Goal: Task Accomplishment & Management: Use online tool/utility

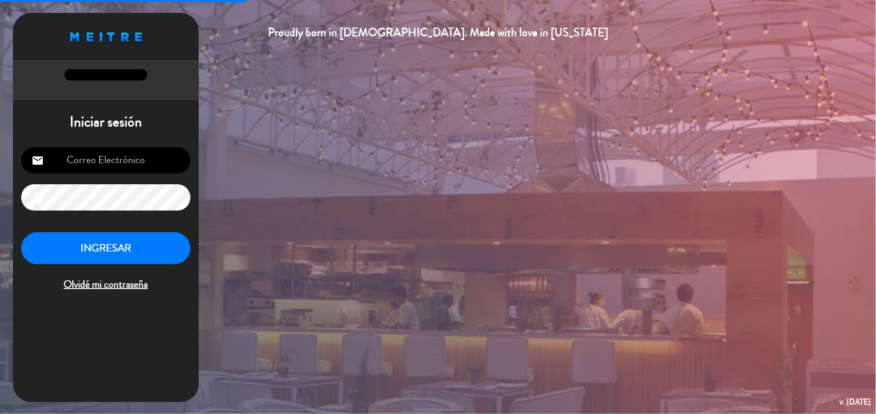
type input "[EMAIL_ADDRESS][DOMAIN_NAME]"
click at [122, 256] on button "INGRESAR" at bounding box center [105, 248] width 169 height 33
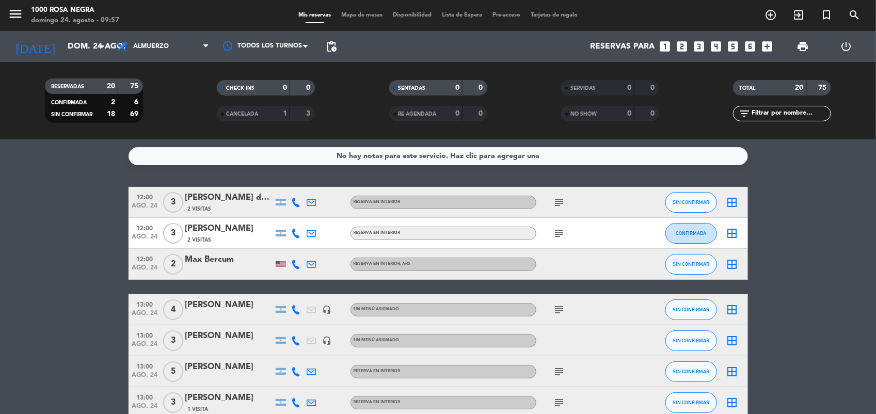
click at [355, 14] on span "Mapa de mesas" at bounding box center [362, 15] width 52 height 6
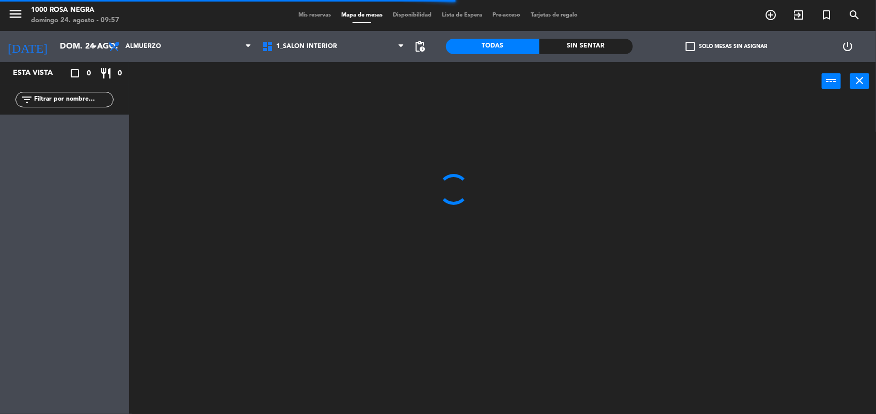
click at [689, 50] on span "check_box_outline_blank" at bounding box center [689, 46] width 9 height 9
click at [726, 46] on input "check_box_outline_blank Solo mesas sin asignar" at bounding box center [726, 46] width 0 height 0
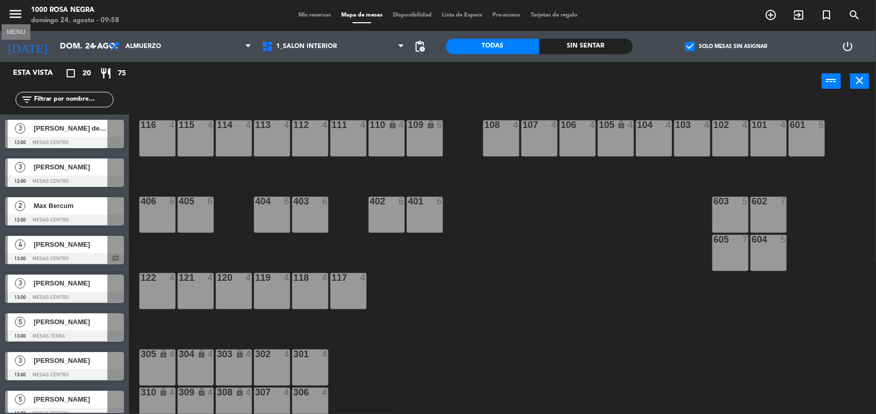
click at [11, 13] on icon "menu" at bounding box center [15, 13] width 15 height 15
